Goal: Task Accomplishment & Management: Manage account settings

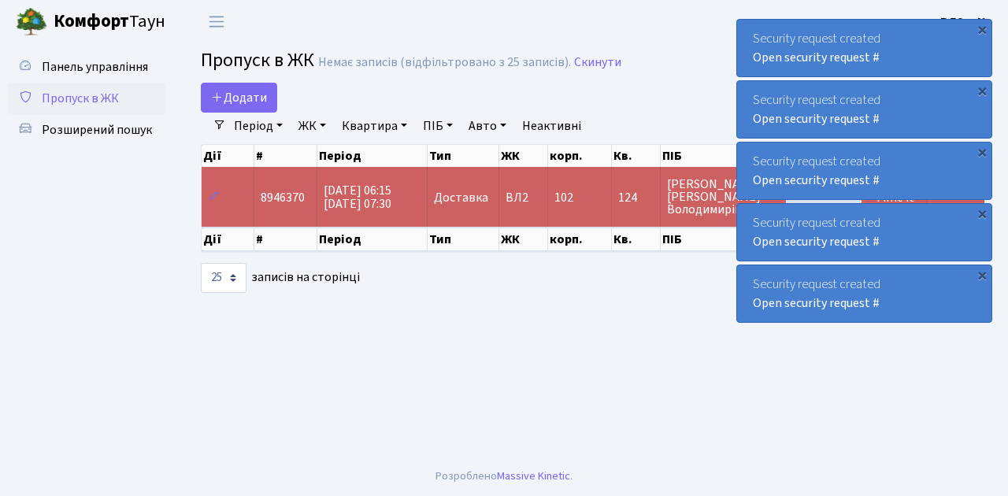
select select "25"
click at [94, 94] on span "Пропуск в ЖК" at bounding box center [80, 98] width 77 height 17
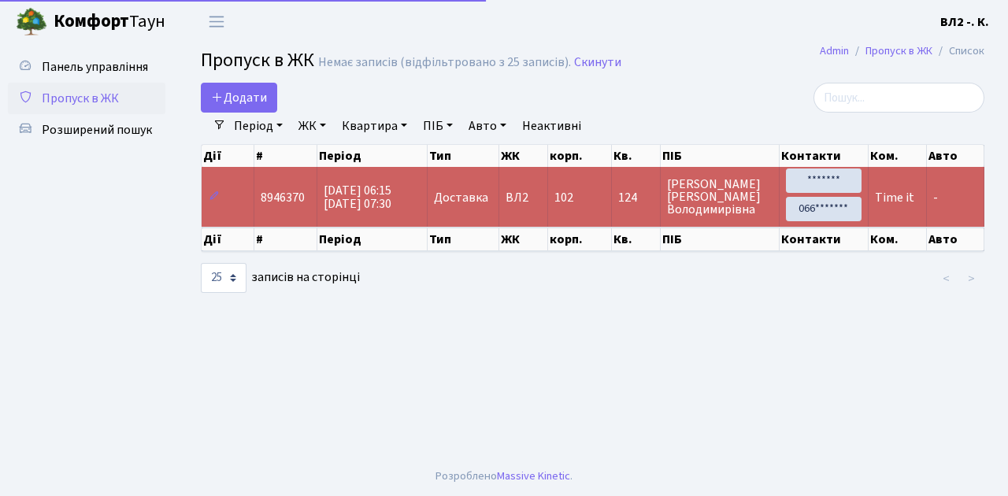
select select "25"
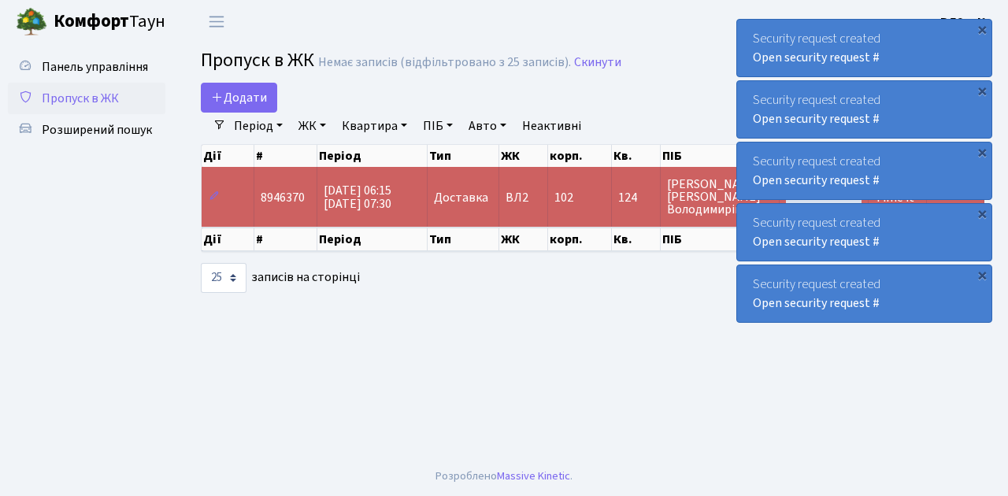
click at [84, 103] on span "Пропуск в ЖК" at bounding box center [80, 98] width 77 height 17
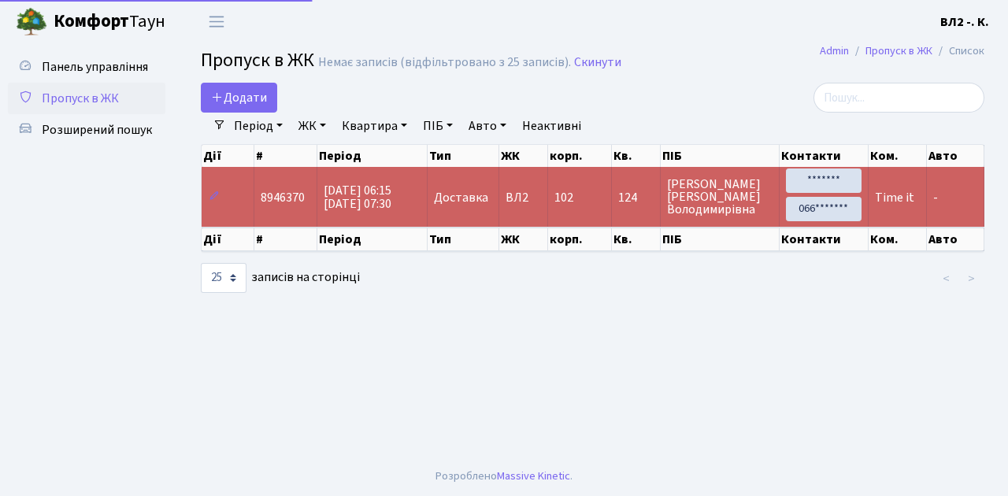
select select "25"
